Goal: Transaction & Acquisition: Purchase product/service

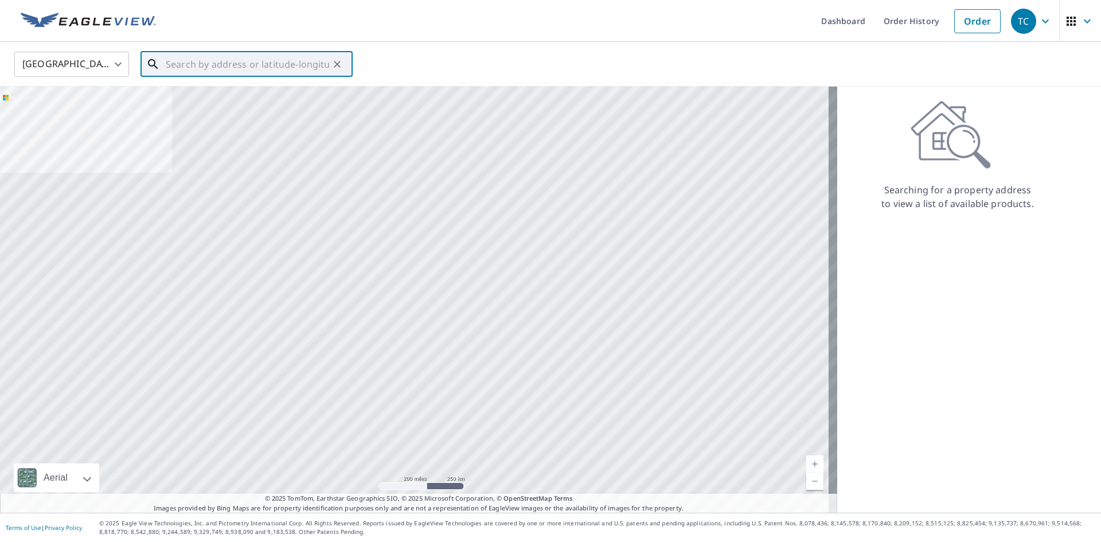
click at [172, 65] on input "text" at bounding box center [247, 64] width 163 height 32
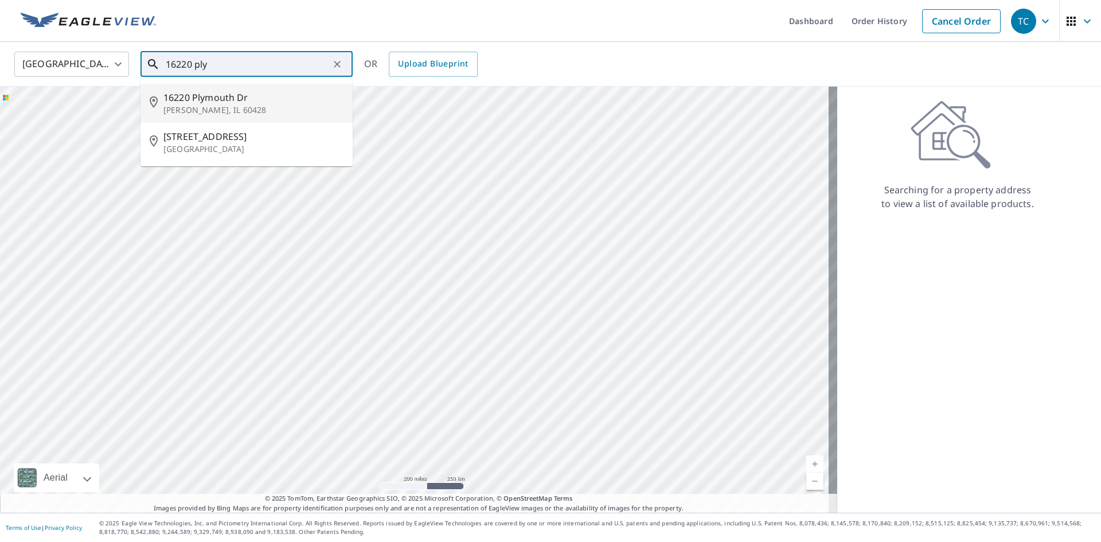
click at [222, 105] on p "[PERSON_NAME], IL 60428" at bounding box center [253, 109] width 180 height 11
type input "[STREET_ADDRESS][PERSON_NAME]"
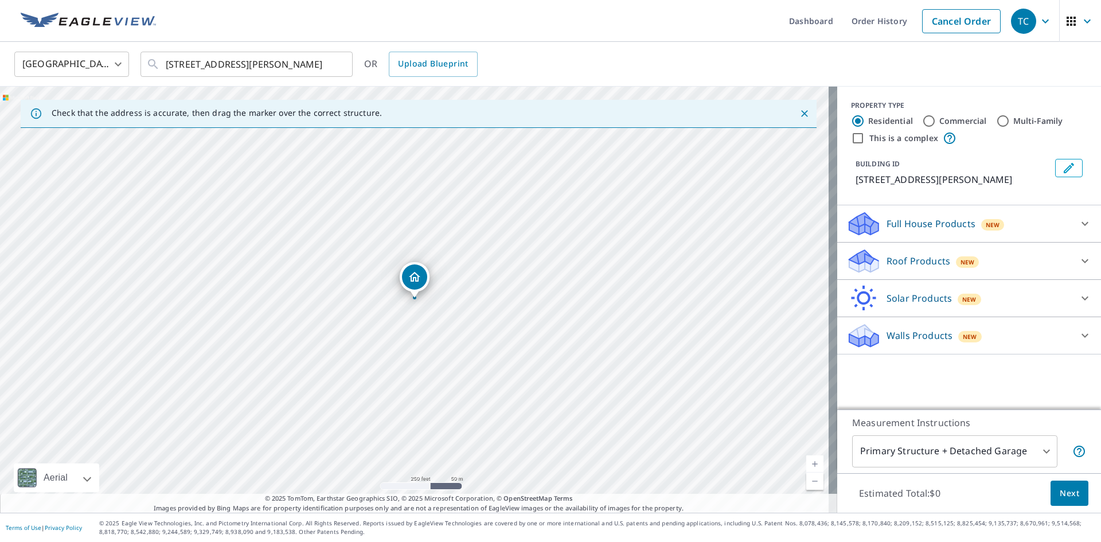
click at [916, 260] on p "Roof Products" at bounding box center [918, 261] width 64 height 14
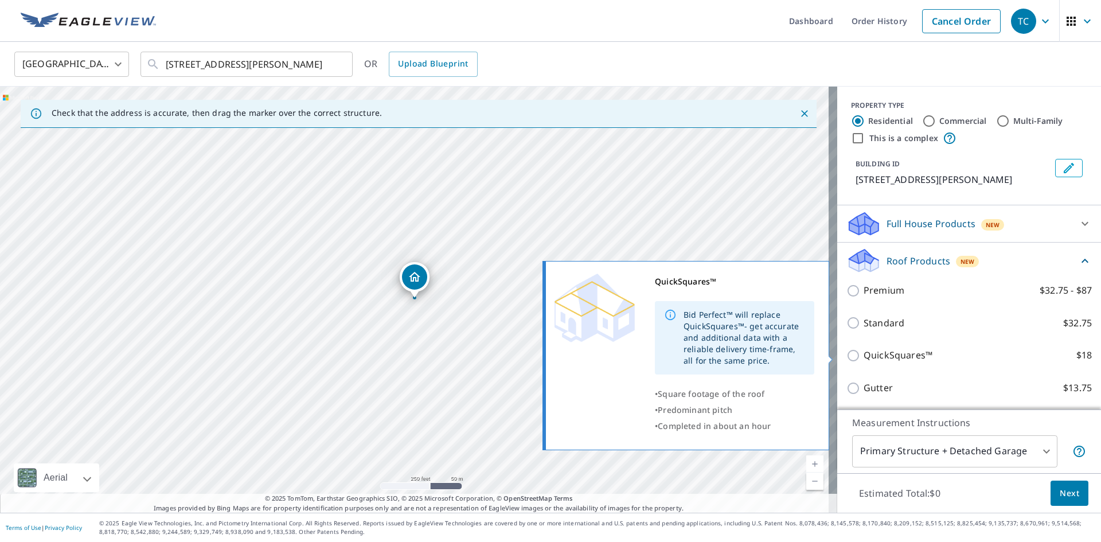
click at [847, 356] on input "QuickSquares™ $18" at bounding box center [854, 356] width 17 height 14
checkbox input "true"
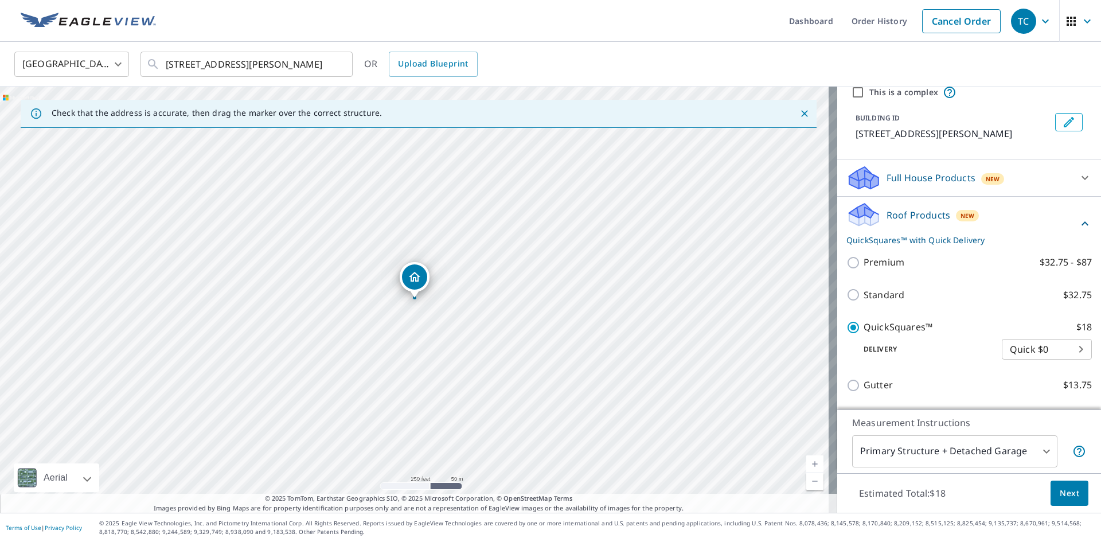
scroll to position [115, 0]
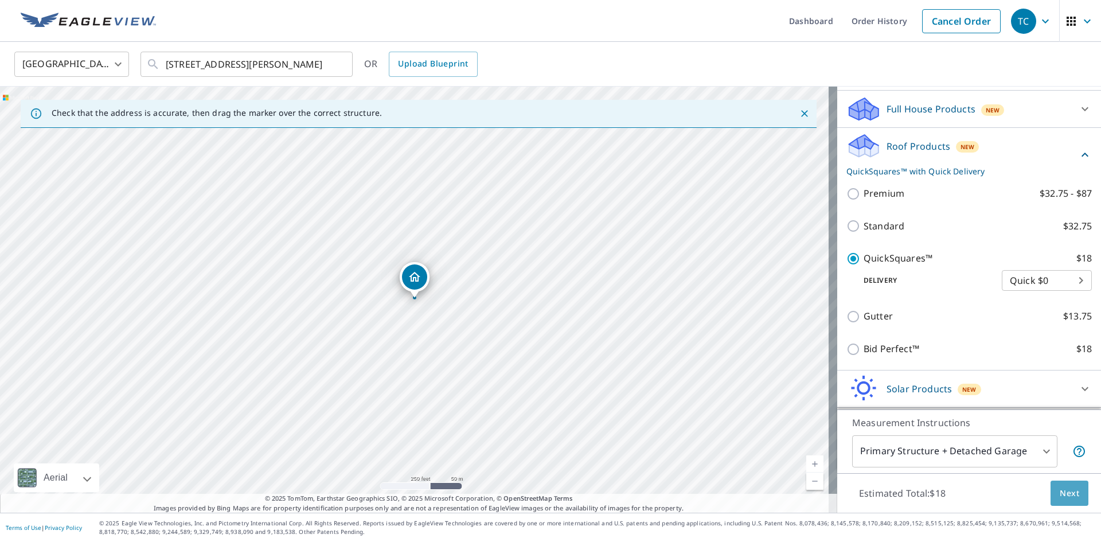
click at [1065, 491] on span "Next" at bounding box center [1069, 493] width 19 height 14
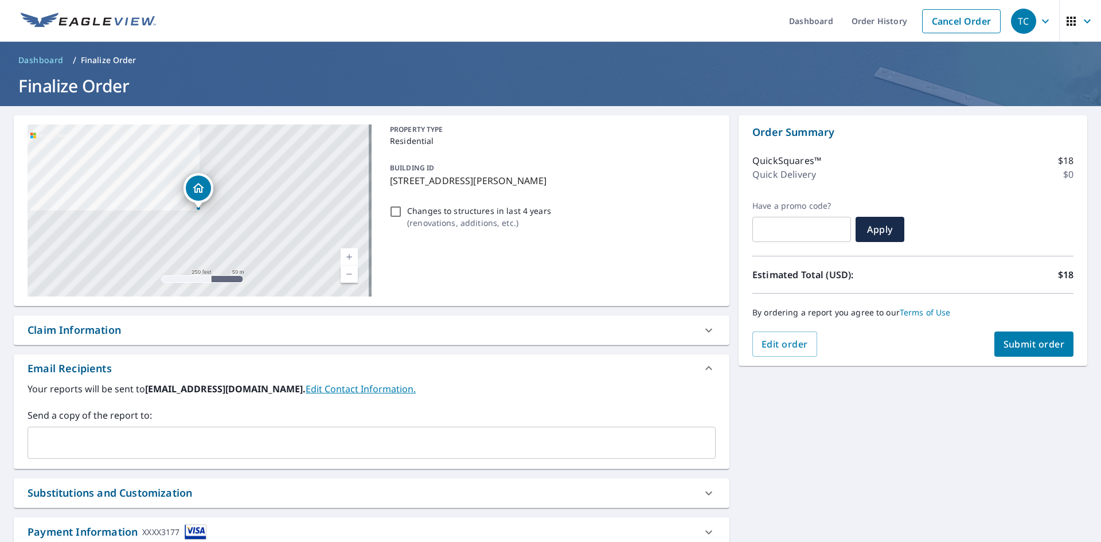
click at [1016, 339] on span "Submit order" at bounding box center [1033, 344] width 61 height 13
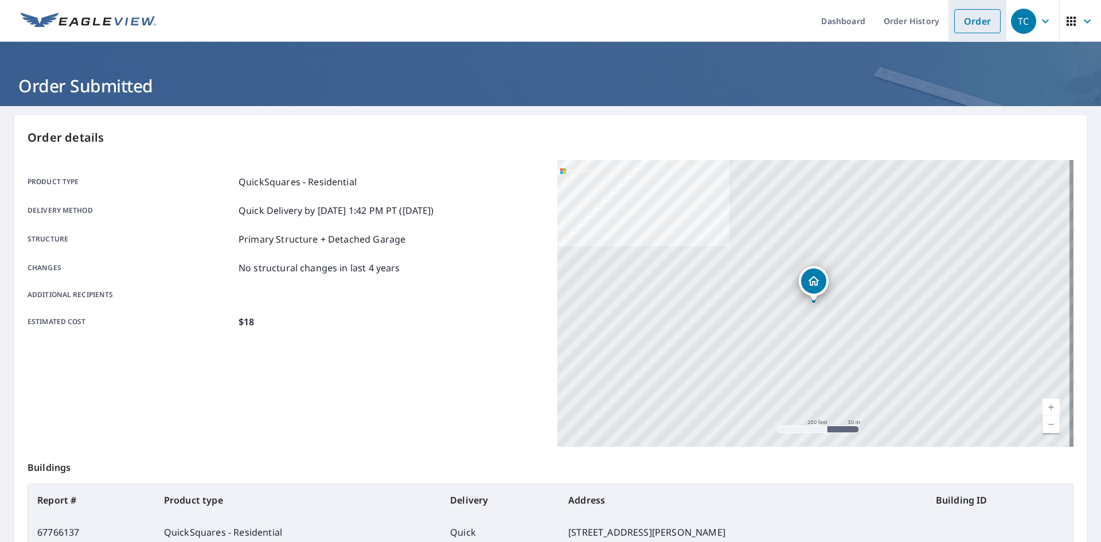
click at [968, 21] on link "Order" at bounding box center [977, 21] width 46 height 24
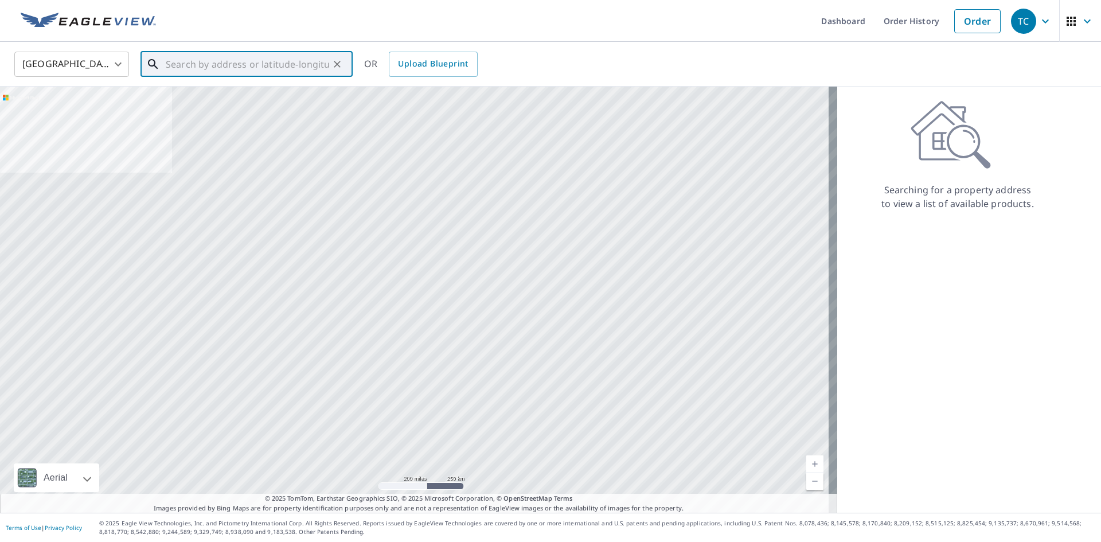
click at [186, 61] on input "text" at bounding box center [247, 64] width 163 height 32
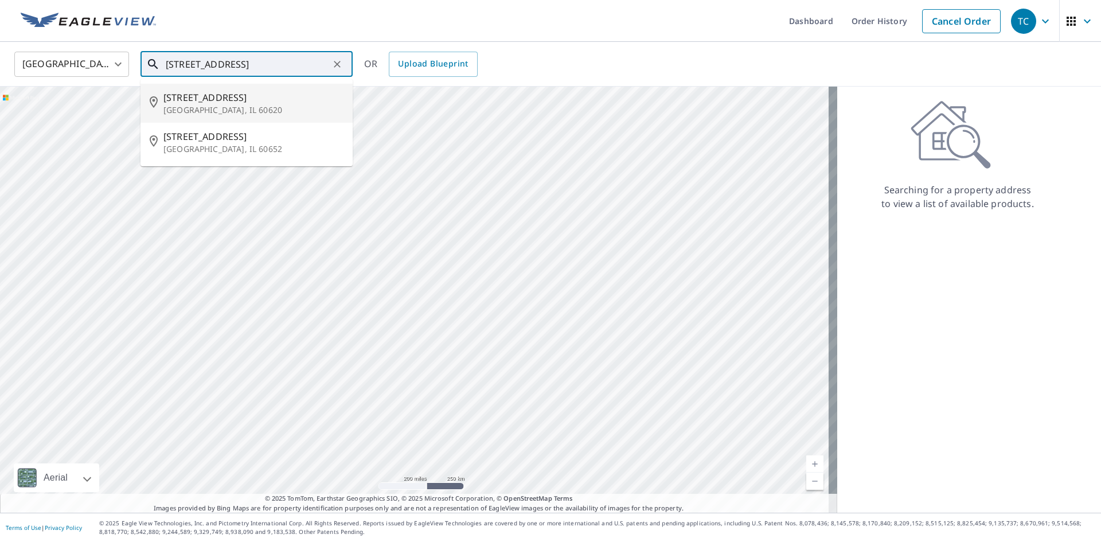
click at [217, 107] on p "[GEOGRAPHIC_DATA], IL 60620" at bounding box center [253, 109] width 180 height 11
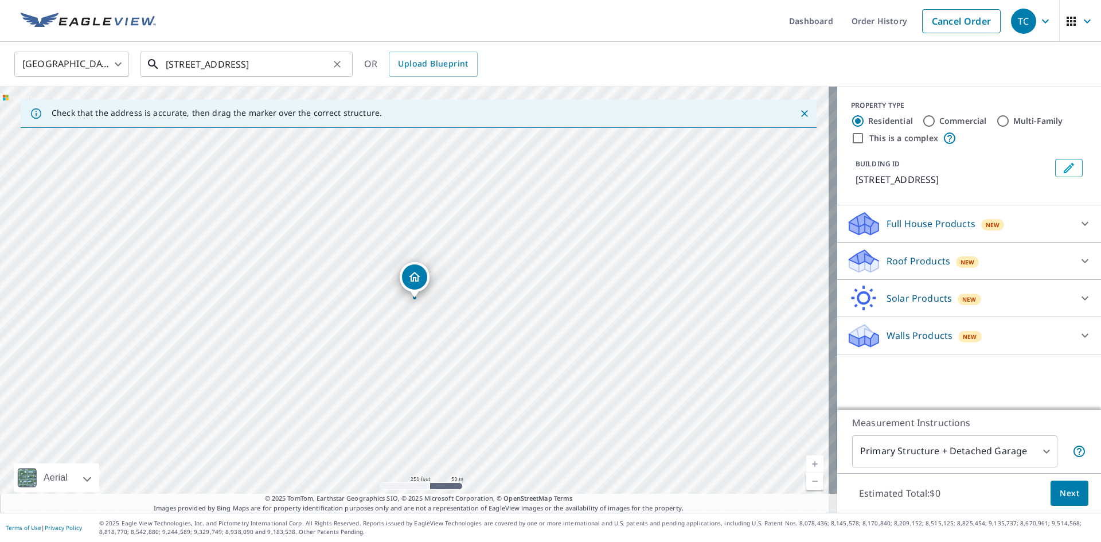
click at [187, 62] on input "[STREET_ADDRESS]" at bounding box center [247, 64] width 163 height 32
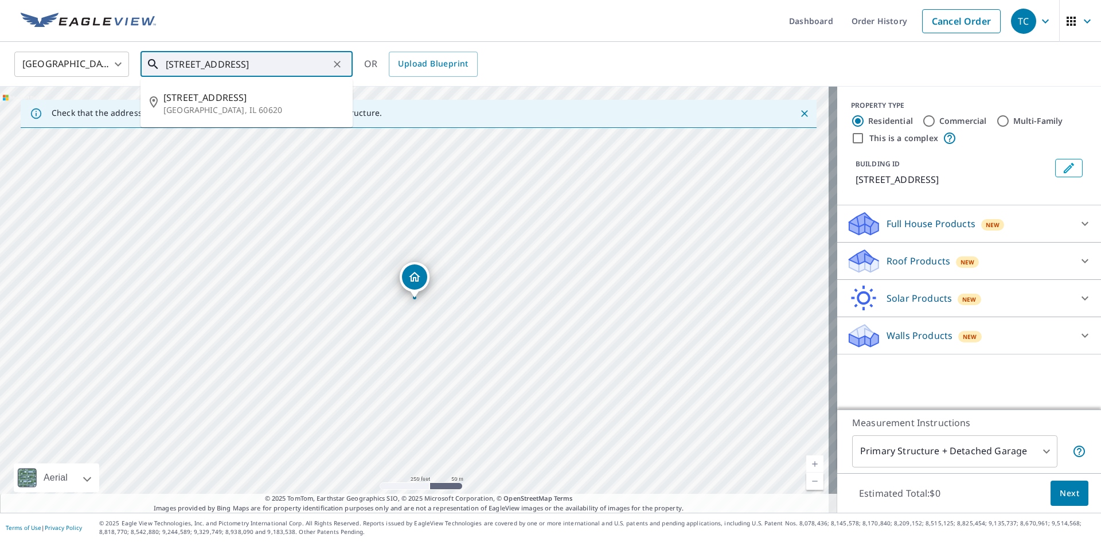
click at [322, 66] on input "[STREET_ADDRESS]" at bounding box center [247, 64] width 163 height 32
click at [188, 60] on input "[STREET_ADDRESS]" at bounding box center [247, 64] width 163 height 32
click at [210, 105] on p "[GEOGRAPHIC_DATA], IL 60620" at bounding box center [253, 109] width 180 height 11
type input "[STREET_ADDRESS]"
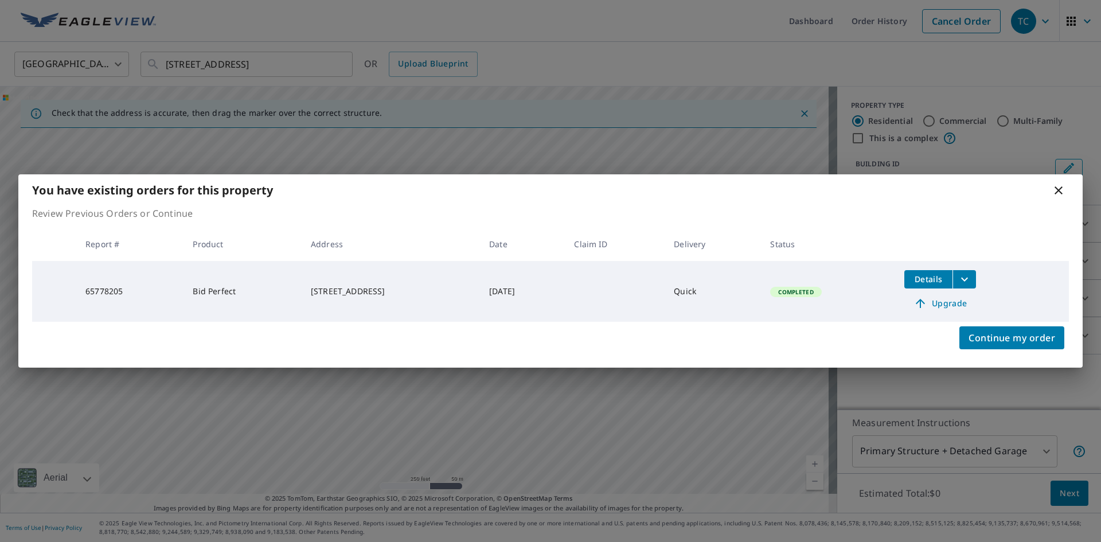
click at [565, 294] on td "[DATE]" at bounding box center [522, 291] width 85 height 61
click at [944, 280] on span "Details" at bounding box center [928, 278] width 34 height 11
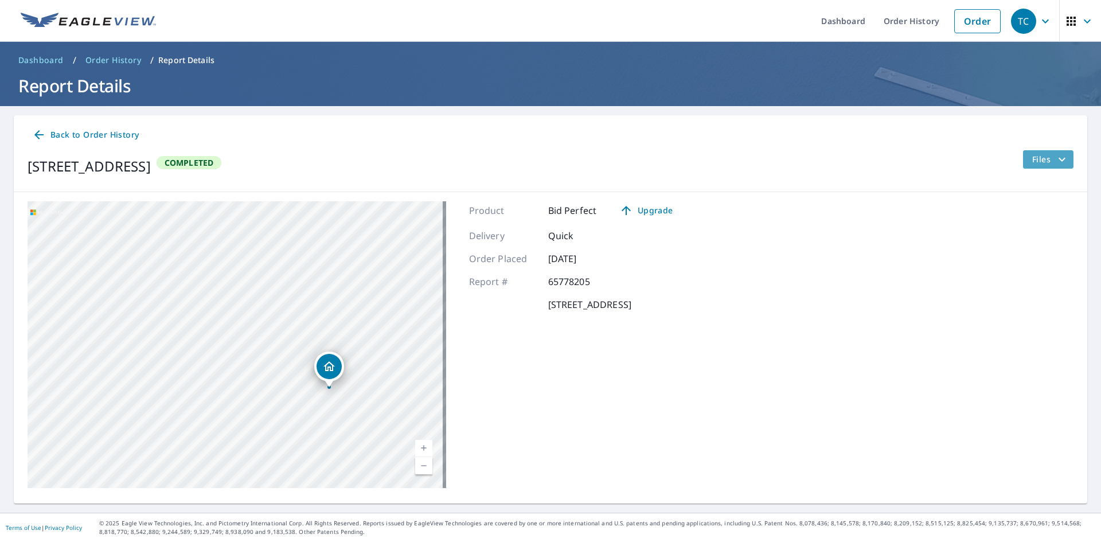
click at [1041, 160] on span "Files" at bounding box center [1050, 160] width 37 height 14
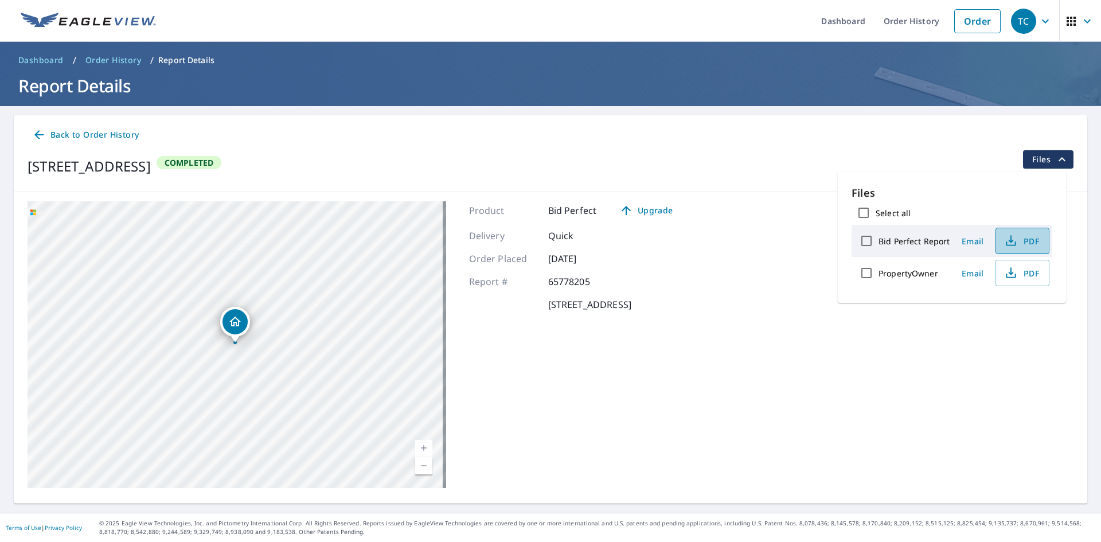
click at [1023, 240] on span "PDF" at bounding box center [1021, 241] width 37 height 14
